Goal: Task Accomplishment & Management: Manage account settings

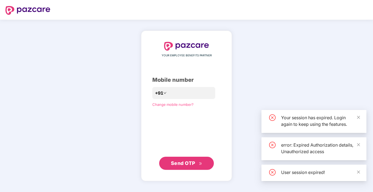
click at [20, 46] on div "YOUR EMPLOYEE BENEFITS PARTNER Mobile number +91 Change mobile number? Send OTP" at bounding box center [186, 106] width 373 height 172
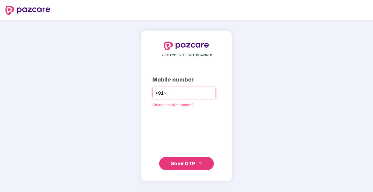
drag, startPoint x: 173, startPoint y: 90, endPoint x: 172, endPoint y: 93, distance: 2.8
click at [172, 91] on input "number" at bounding box center [190, 93] width 45 height 9
type input "**********"
click at [187, 162] on span "Send OTP" at bounding box center [183, 163] width 24 height 6
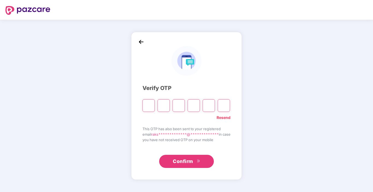
type input "*"
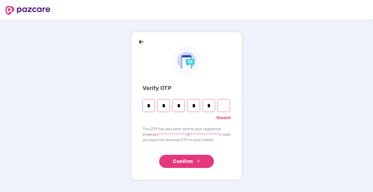
type input "*"
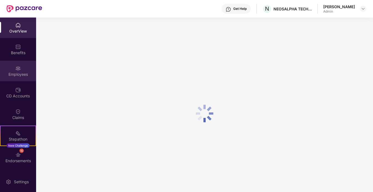
click at [30, 67] on div "Employees" at bounding box center [18, 71] width 36 height 20
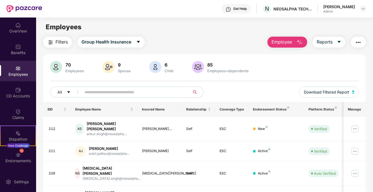
click at [274, 41] on span "Employee" at bounding box center [281, 42] width 20 height 7
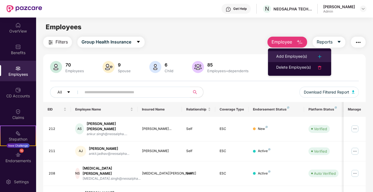
click at [296, 55] on div "Add Employee(s)" at bounding box center [291, 56] width 31 height 7
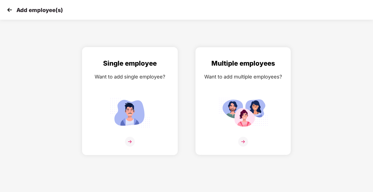
click at [130, 141] on img at bounding box center [130, 142] width 10 height 10
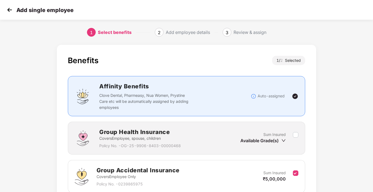
click at [7, 8] on img at bounding box center [9, 10] width 8 height 8
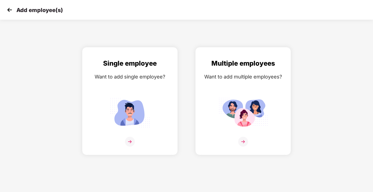
click at [7, 7] on img at bounding box center [9, 10] width 8 height 8
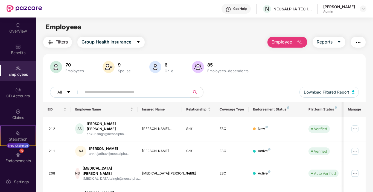
click at [133, 98] on div "All Download Filtered Report" at bounding box center [204, 94] width 309 height 15
click at [134, 92] on input "text" at bounding box center [133, 92] width 98 height 8
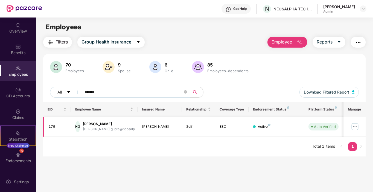
type input "*******"
click at [354, 128] on img at bounding box center [354, 126] width 9 height 9
click at [239, 138] on div "EID Employee Name Insured Name Relationship Coverage Type Endorsement Status Pl…" at bounding box center [204, 129] width 322 height 54
click at [354, 127] on img at bounding box center [354, 126] width 9 height 9
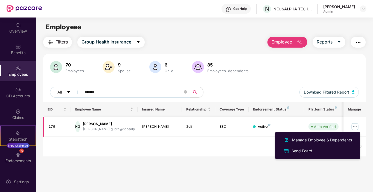
drag, startPoint x: 219, startPoint y: 139, endPoint x: 166, endPoint y: 133, distance: 53.4
click at [219, 139] on div "EID Employee Name Insured Name Relationship Coverage Type Endorsement Status Pl…" at bounding box center [204, 129] width 322 height 54
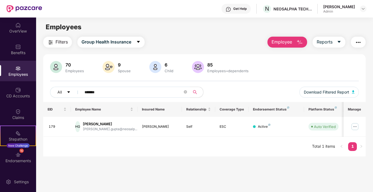
click at [292, 37] on button "Employee" at bounding box center [287, 42] width 40 height 11
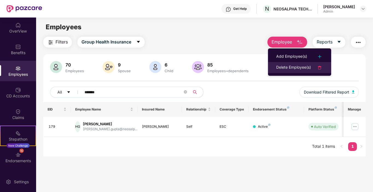
click at [293, 70] on div "Delete Employee(s)" at bounding box center [293, 67] width 35 height 7
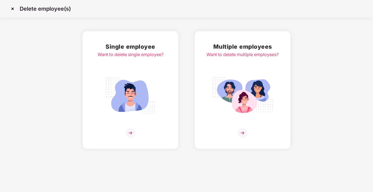
click at [131, 131] on img at bounding box center [130, 133] width 10 height 10
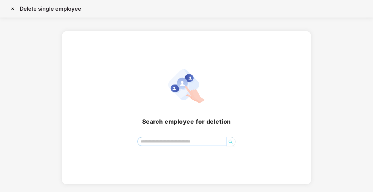
click at [162, 138] on input "search" at bounding box center [182, 141] width 89 height 8
type input "*****"
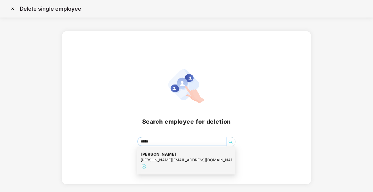
click at [169, 152] on h4 "Himanshu Gupta" at bounding box center [186, 153] width 92 height 5
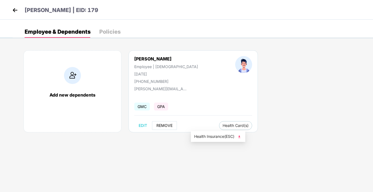
click at [165, 129] on button "REMOVE" at bounding box center [164, 125] width 25 height 9
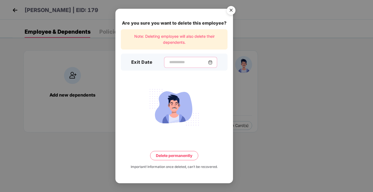
click at [176, 61] on input at bounding box center [188, 62] width 39 height 6
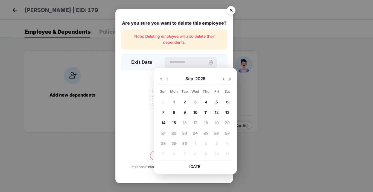
click at [218, 113] on span "12" at bounding box center [217, 112] width 4 height 5
type input "**********"
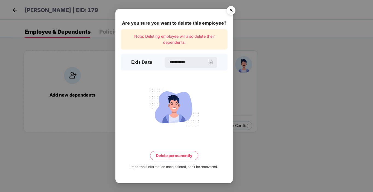
drag, startPoint x: 171, startPoint y: 154, endPoint x: 177, endPoint y: 153, distance: 5.6
click at [171, 154] on button "Delete permanently" at bounding box center [174, 155] width 48 height 9
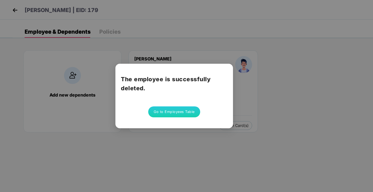
click at [180, 110] on button "Go to Employees Table" at bounding box center [174, 111] width 52 height 11
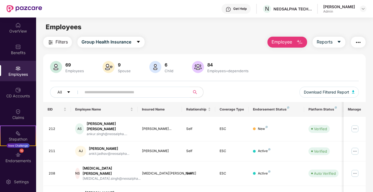
click at [293, 43] on button "Employee" at bounding box center [287, 42] width 40 height 11
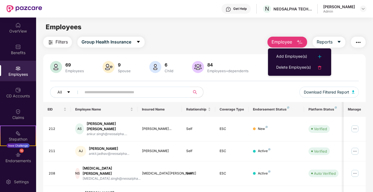
click at [112, 94] on input "text" at bounding box center [133, 92] width 98 height 8
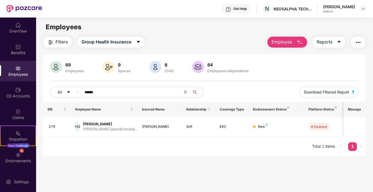
type input "******"
